Goal: Task Accomplishment & Management: Use online tool/utility

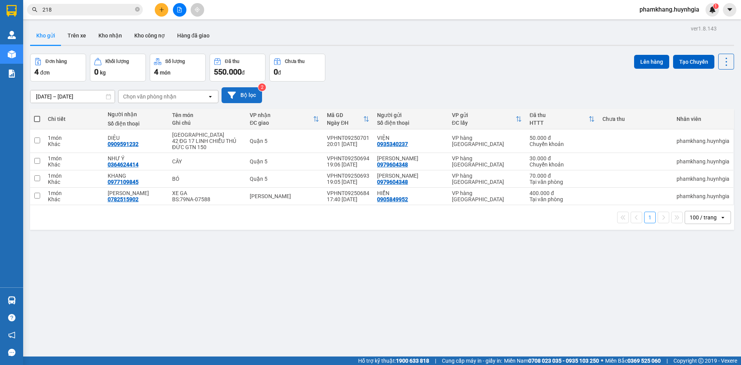
click at [236, 93] on button "Bộ lọc" at bounding box center [241, 95] width 41 height 16
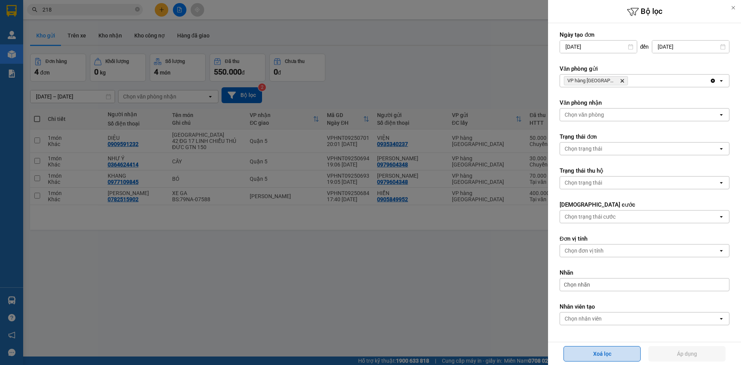
click at [582, 348] on button "Xoá lọc" at bounding box center [601, 353] width 77 height 15
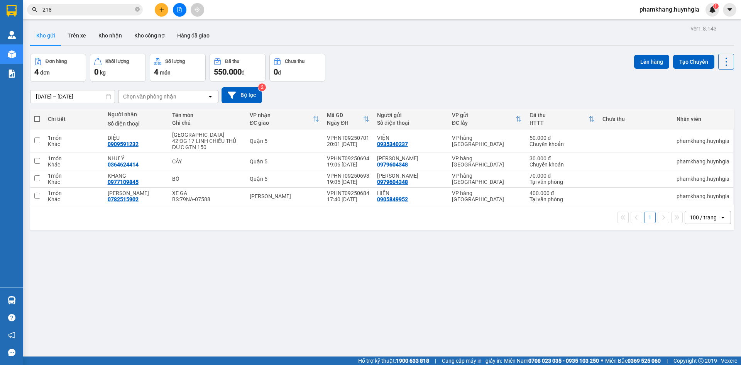
click at [464, 69] on div at bounding box center [370, 182] width 741 height 365
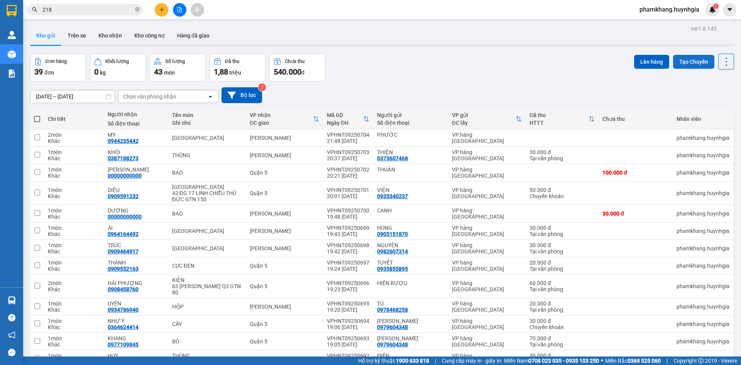
drag, startPoint x: 39, startPoint y: 121, endPoint x: 676, endPoint y: 57, distance: 639.7
click at [39, 121] on span at bounding box center [37, 119] width 6 height 6
click at [37, 115] on input "checkbox" at bounding box center [37, 115] width 0 height 0
checkbox input "true"
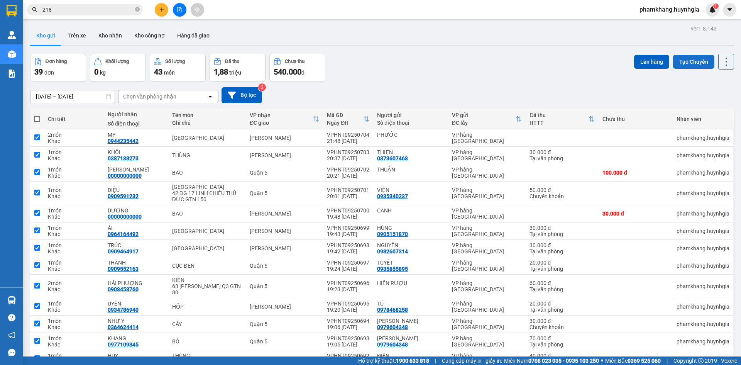
checkbox input "true"
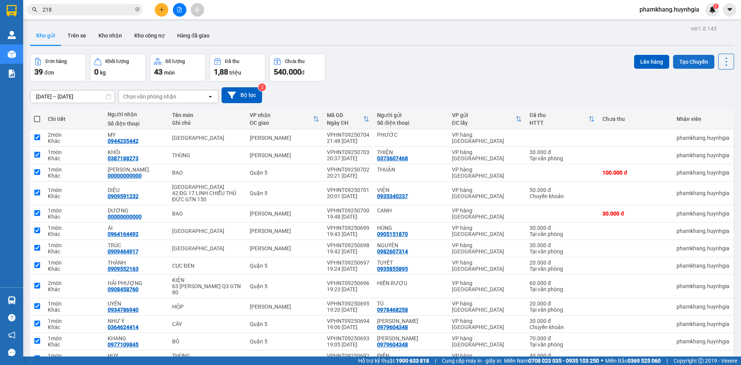
checkbox input "true"
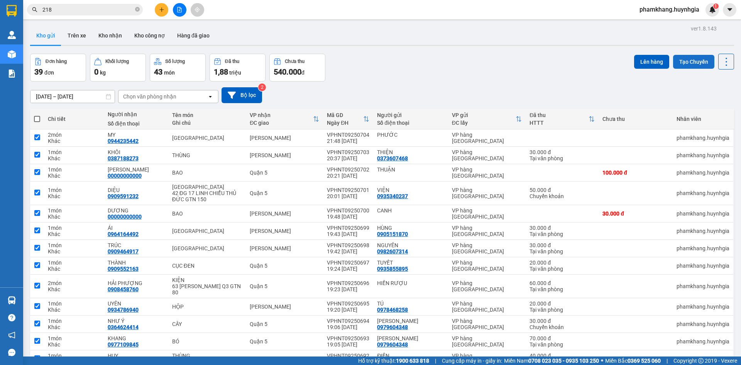
checkbox input "true"
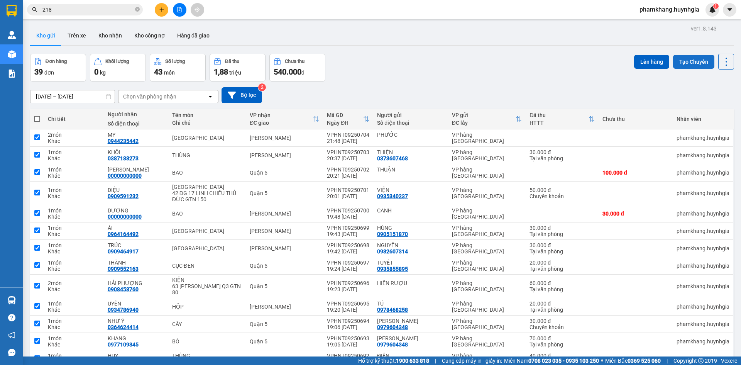
checkbox input "true"
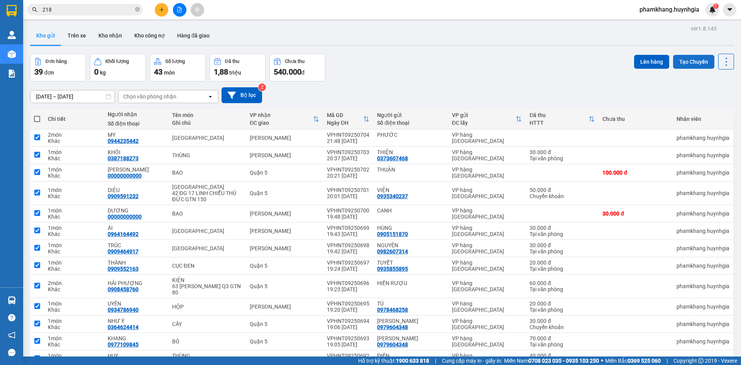
checkbox input "true"
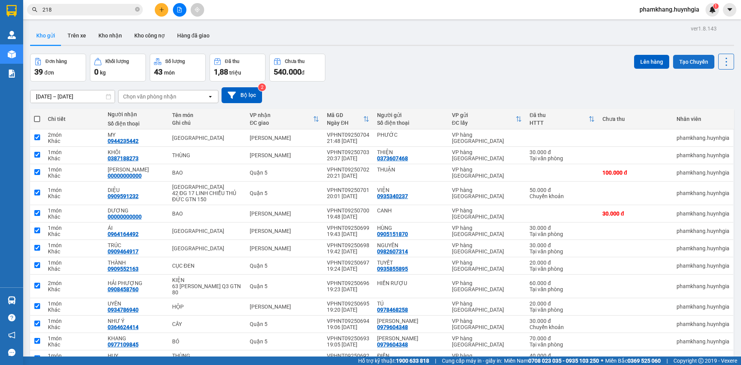
checkbox input "true"
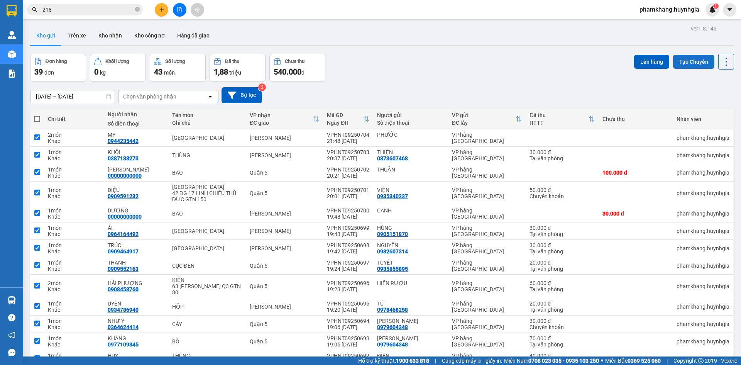
checkbox input "true"
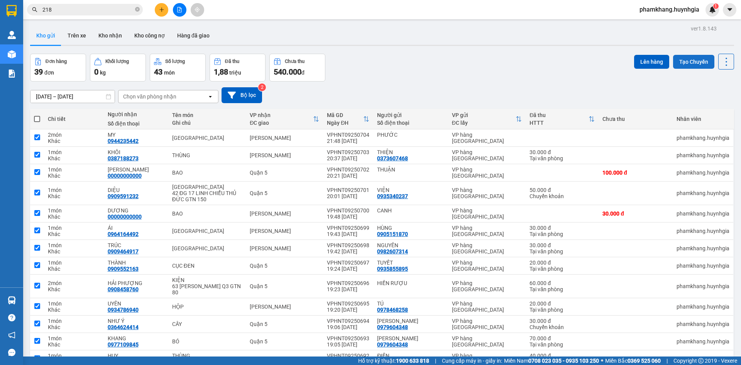
checkbox input "true"
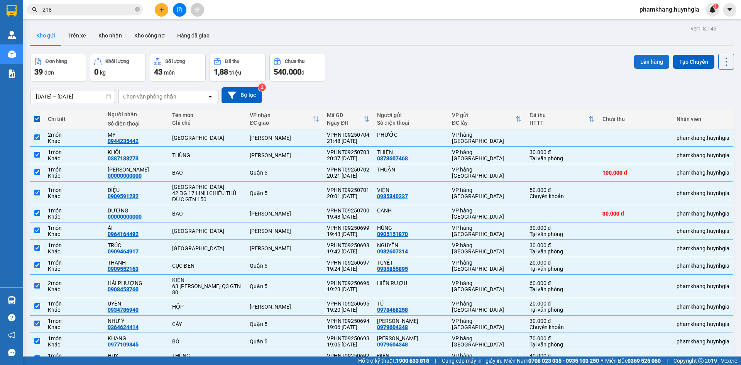
click at [635, 62] on button "Lên hàng" at bounding box center [651, 62] width 35 height 14
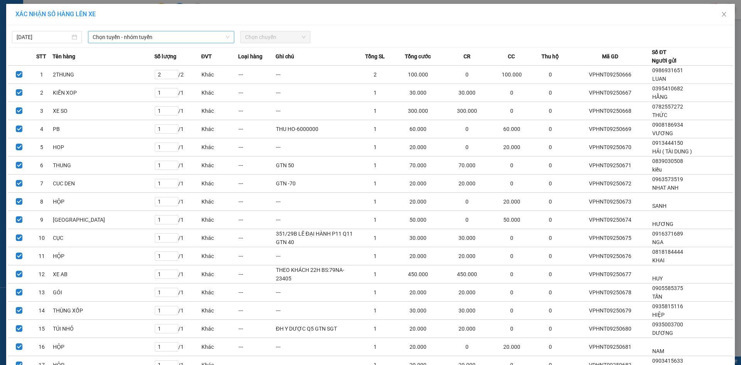
click at [115, 34] on span "Chọn tuyến - nhóm tuyến" at bounding box center [161, 37] width 137 height 12
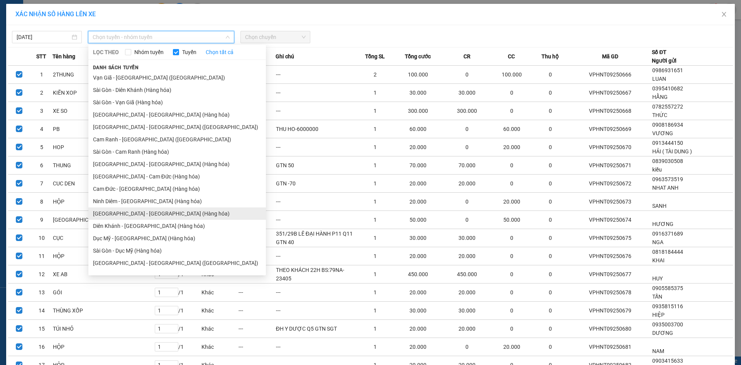
click at [129, 214] on li "[GEOGRAPHIC_DATA] - [GEOGRAPHIC_DATA] (Hàng hóa)" at bounding box center [176, 213] width 177 height 12
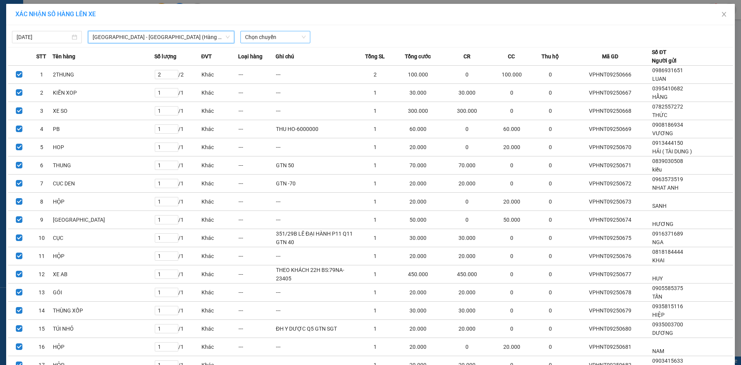
click at [245, 33] on span "Chọn chuyến" at bounding box center [275, 37] width 61 height 12
click at [265, 68] on div "22:00" at bounding box center [272, 65] width 60 height 8
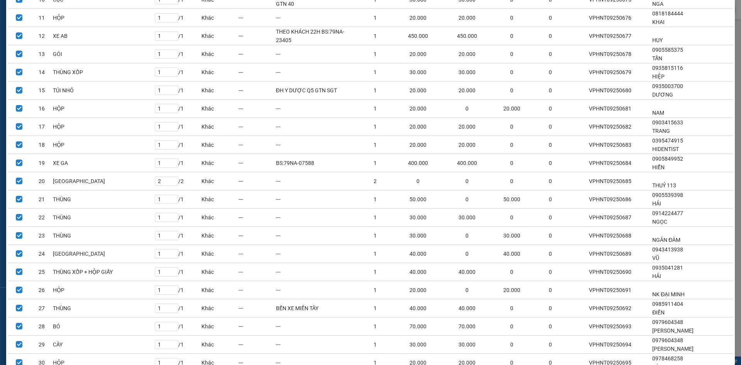
scroll to position [465, 0]
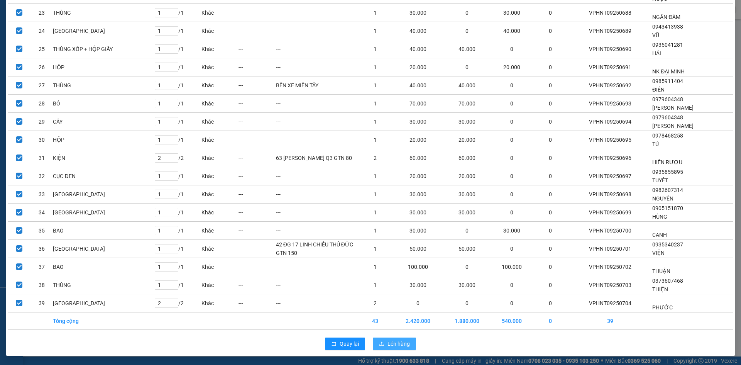
click at [381, 344] on icon "upload" at bounding box center [381, 343] width 5 height 5
